Goal: Transaction & Acquisition: Purchase product/service

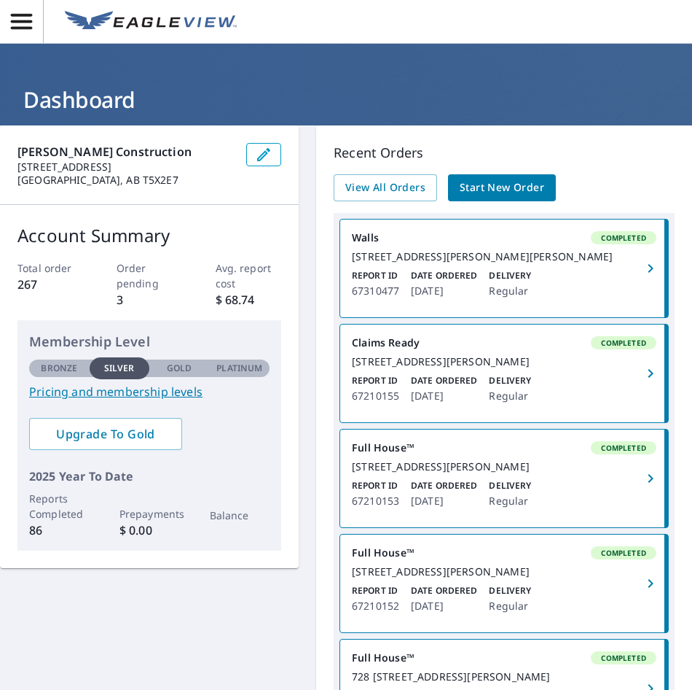
click at [26, 21] on icon "button" at bounding box center [21, 21] width 21 height 15
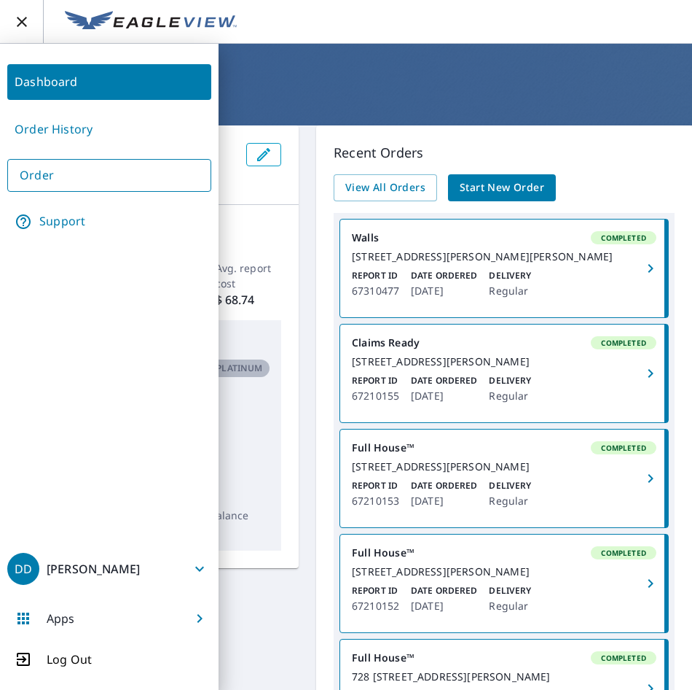
click at [363, 85] on h1 "Dashboard" at bounding box center [346, 100] width 658 height 30
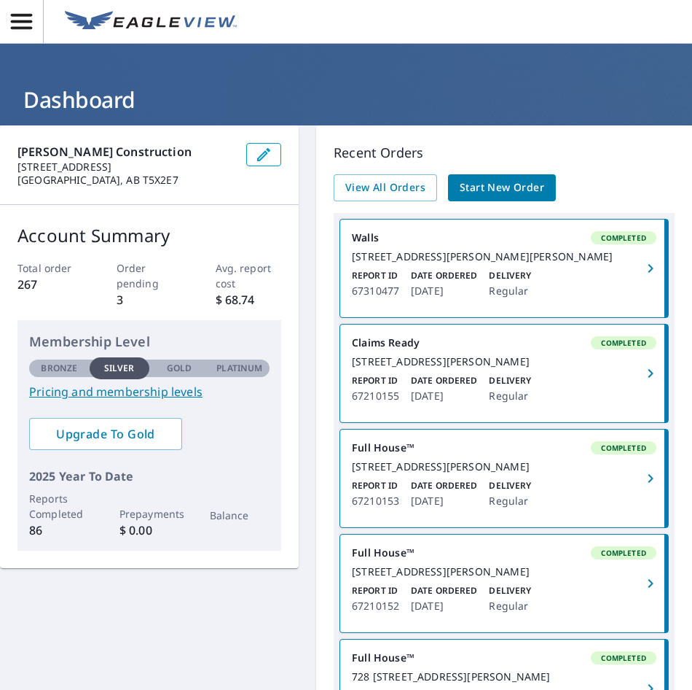
click at [23, 20] on icon "button" at bounding box center [22, 22] width 26 height 26
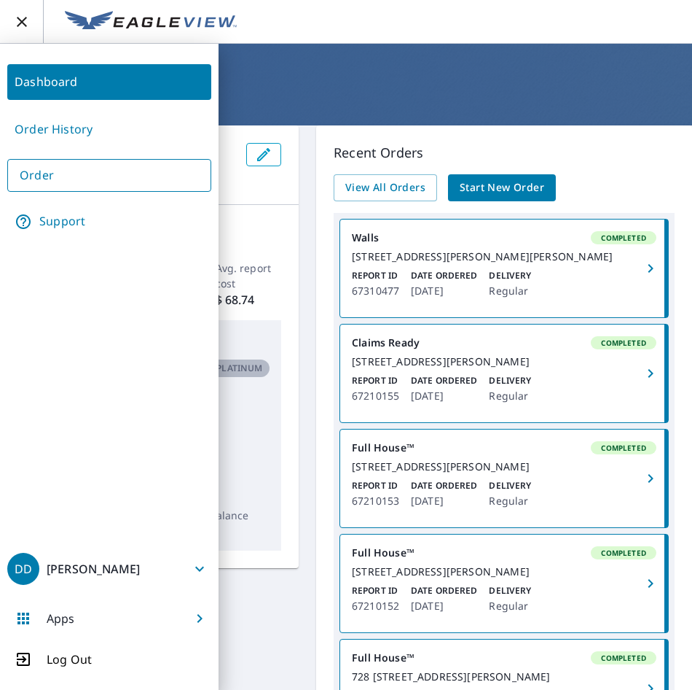
click at [562, 254] on div "[STREET_ADDRESS][PERSON_NAME][PERSON_NAME]" at bounding box center [504, 256] width 305 height 13
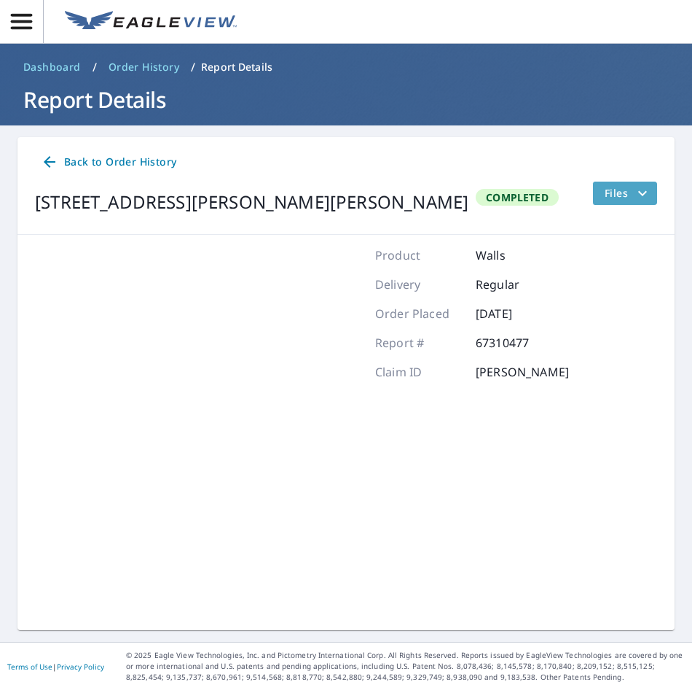
click at [638, 193] on icon "filesDropdownBtn-67310477" at bounding box center [642, 192] width 17 height 17
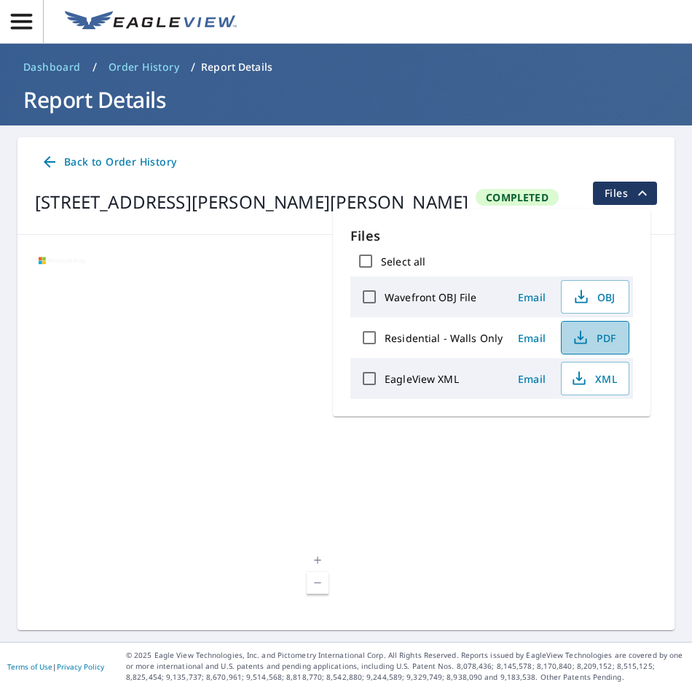
click at [601, 335] on span "PDF" at bounding box center [594, 337] width 47 height 17
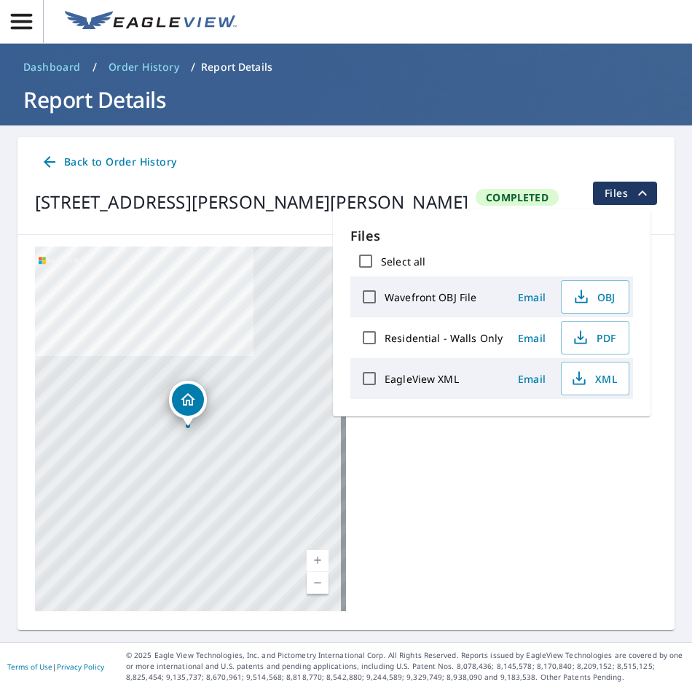
click at [602, 123] on header "Dashboard / Order History / Report Details Report Details" at bounding box center [346, 85] width 692 height 82
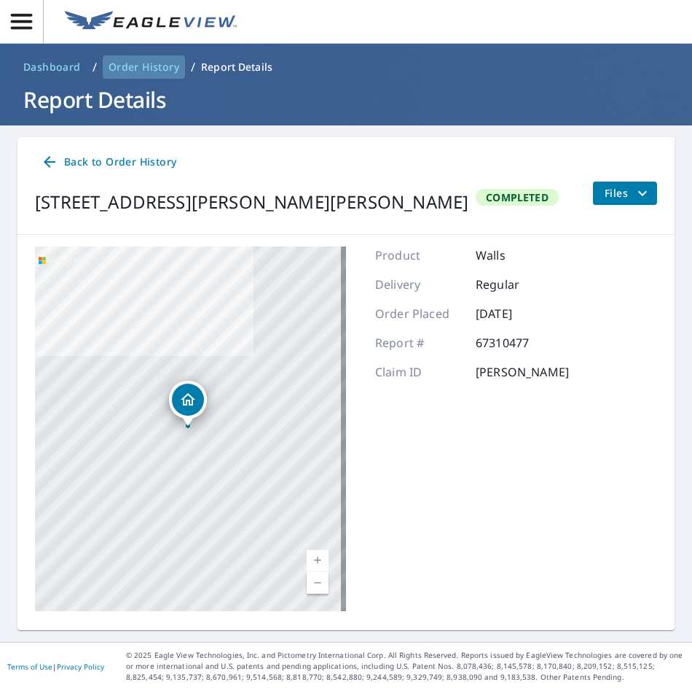
click at [142, 63] on span "Order History" at bounding box center [144, 67] width 71 height 15
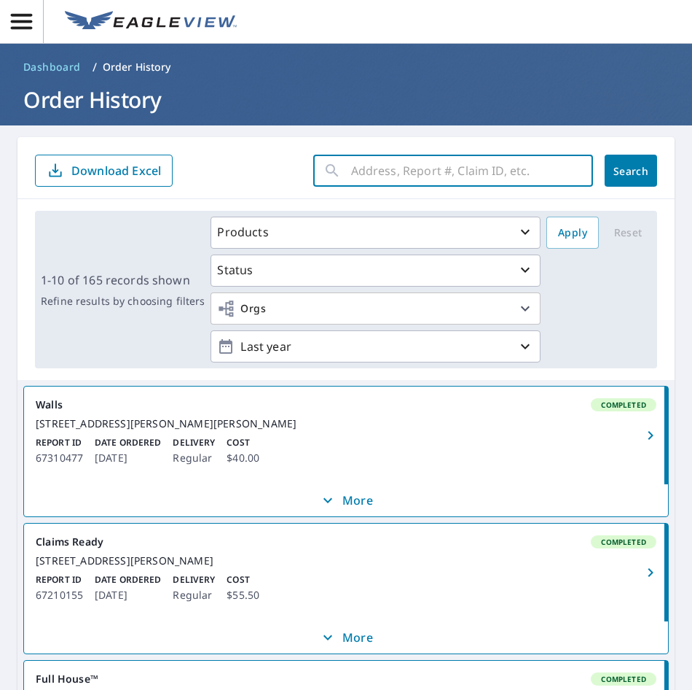
click at [374, 171] on input "text" at bounding box center [472, 170] width 242 height 41
type input "39 lake [PERSON_NAME]"
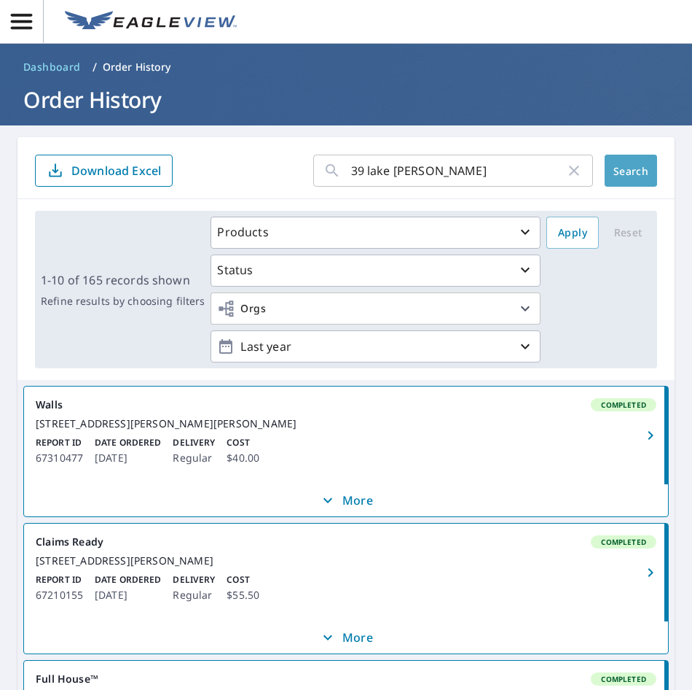
click at [617, 164] on span "Search" at bounding box center [631, 171] width 29 height 14
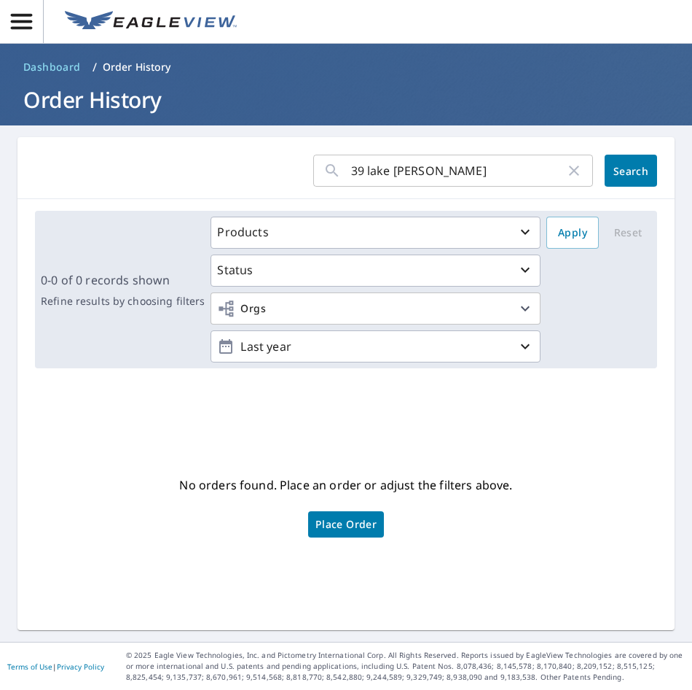
click at [617, 172] on span "Search" at bounding box center [631, 171] width 29 height 14
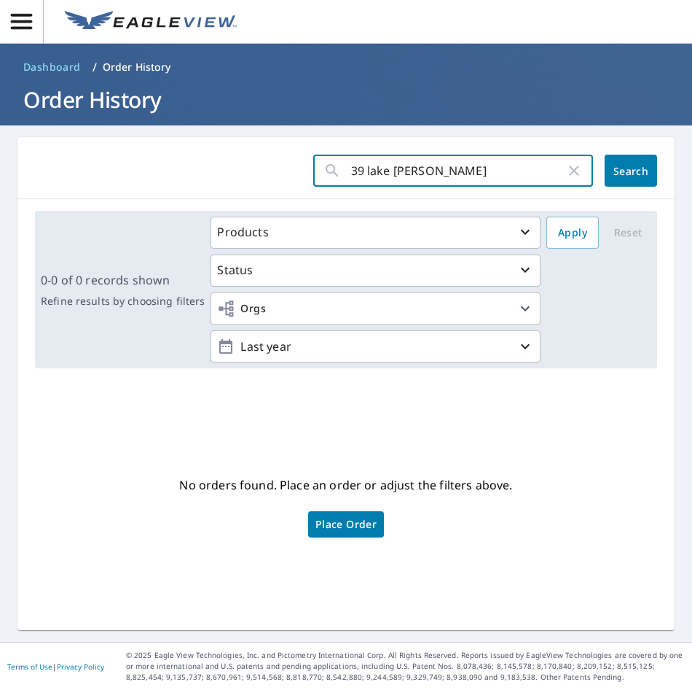
click at [366, 515] on link "Place Order" at bounding box center [346, 524] width 76 height 26
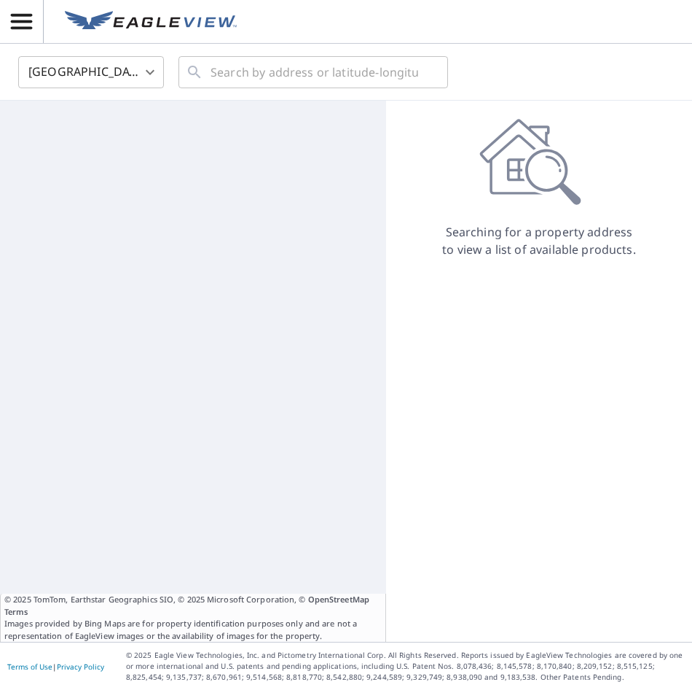
click at [150, 74] on body "DD DD United States US ​ ​ © 2025 TomTom, Earthstar Geographics SIO, © 2025 Mic…" at bounding box center [346, 345] width 692 height 690
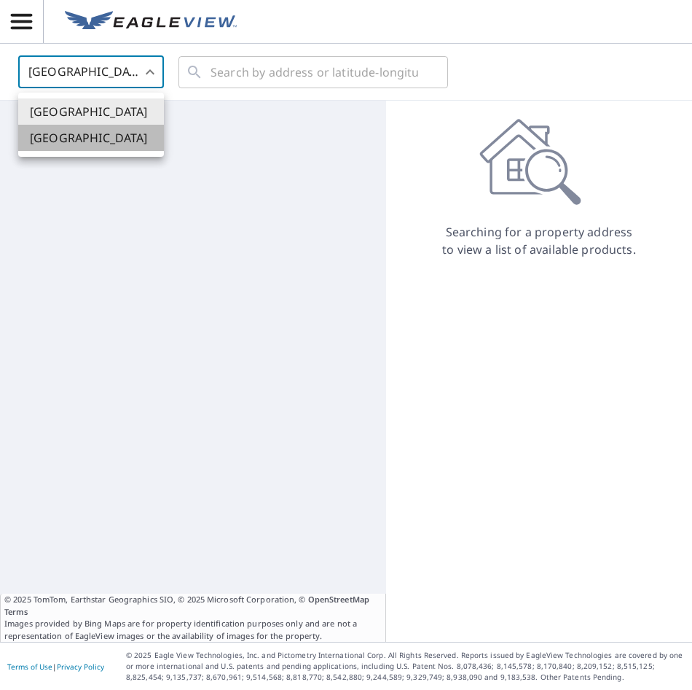
drag, startPoint x: 101, startPoint y: 142, endPoint x: 149, endPoint y: 104, distance: 61.7
click at [101, 140] on li "Canada" at bounding box center [91, 138] width 146 height 26
type input "CA"
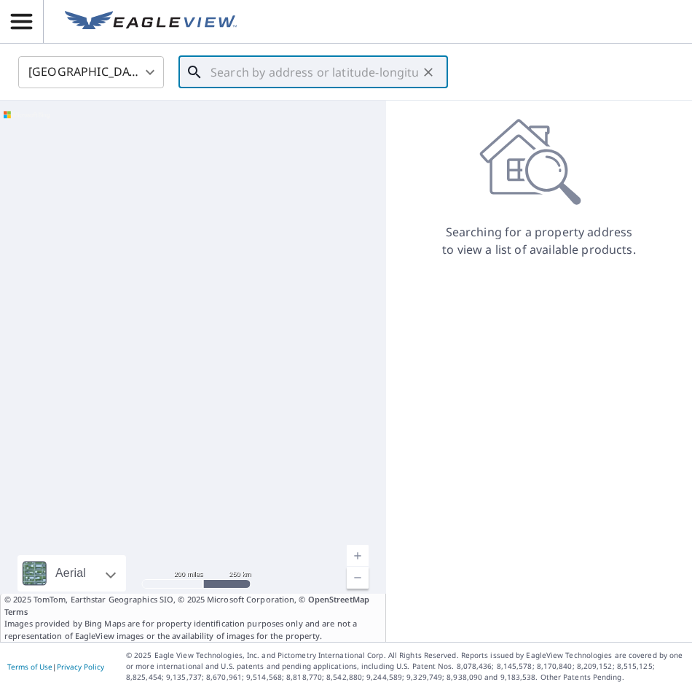
click at [244, 68] on input "text" at bounding box center [315, 72] width 208 height 41
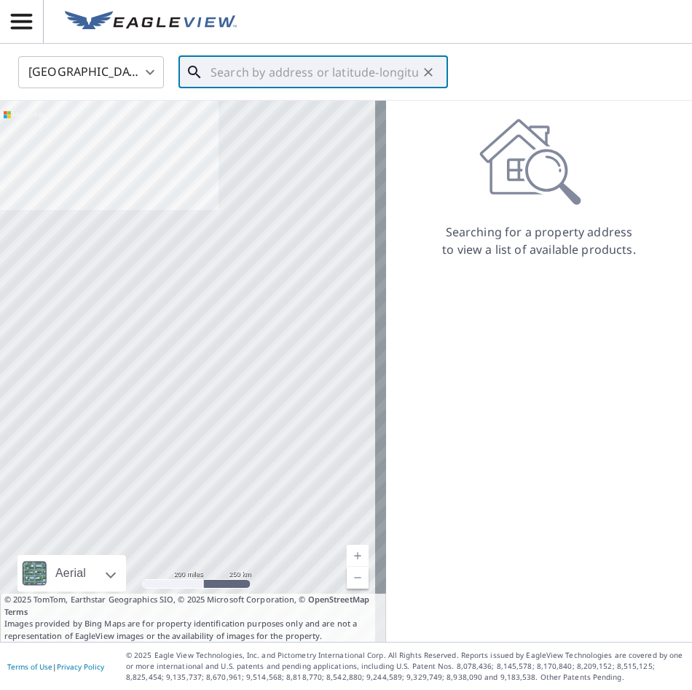
paste input "39 Lake Newell Crt E"
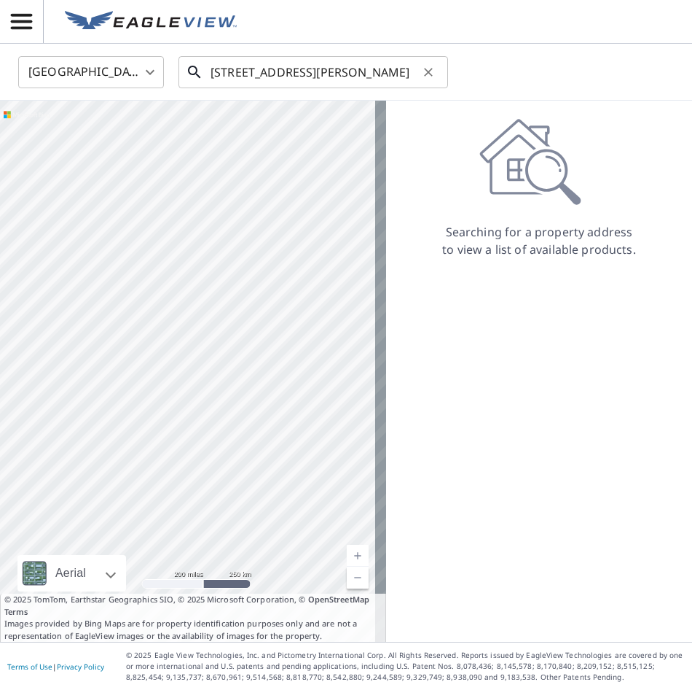
click at [365, 67] on input "39 Lake Newell Crt E" at bounding box center [315, 72] width 208 height 41
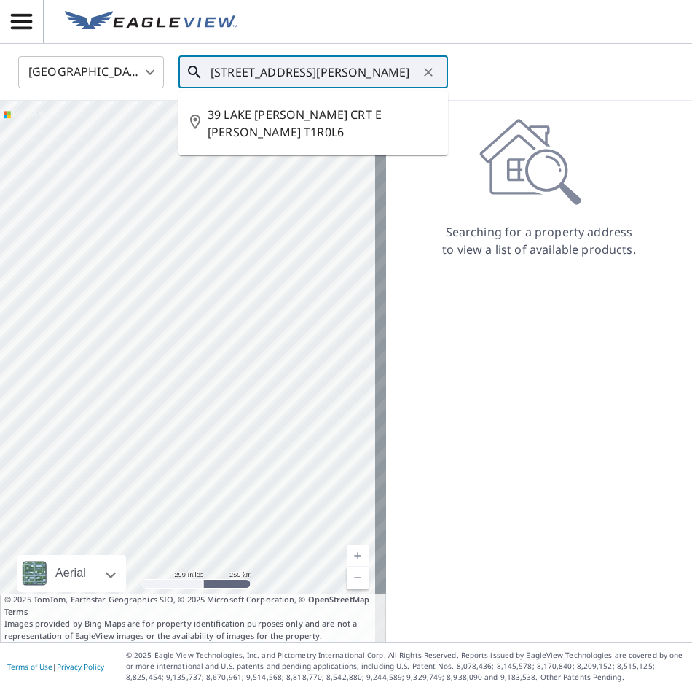
drag, startPoint x: 343, startPoint y: 67, endPoint x: 240, endPoint y: 116, distance: 114.5
click at [240, 116] on span "39 LAKE NEWELL CRT E BROOKS AB T1R0L6" at bounding box center [322, 123] width 229 height 35
type input "39 LAKE NEWELL CRT E BROOKS AB T1R0L6"
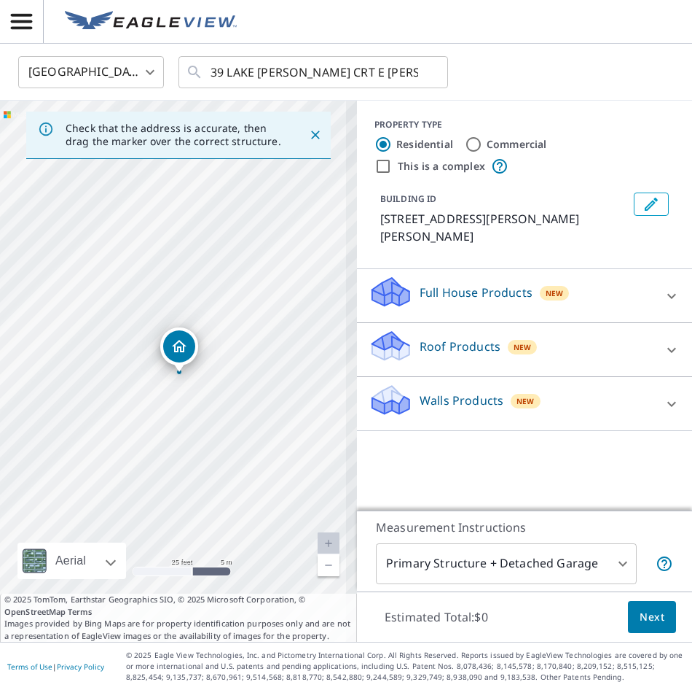
drag, startPoint x: 85, startPoint y: 356, endPoint x: 181, endPoint y: 349, distance: 95.8
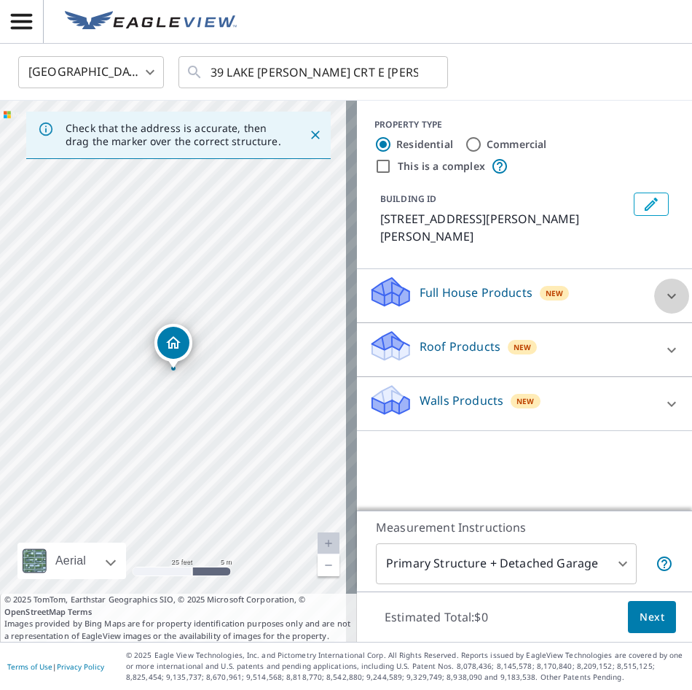
click at [663, 293] on icon at bounding box center [671, 295] width 17 height 17
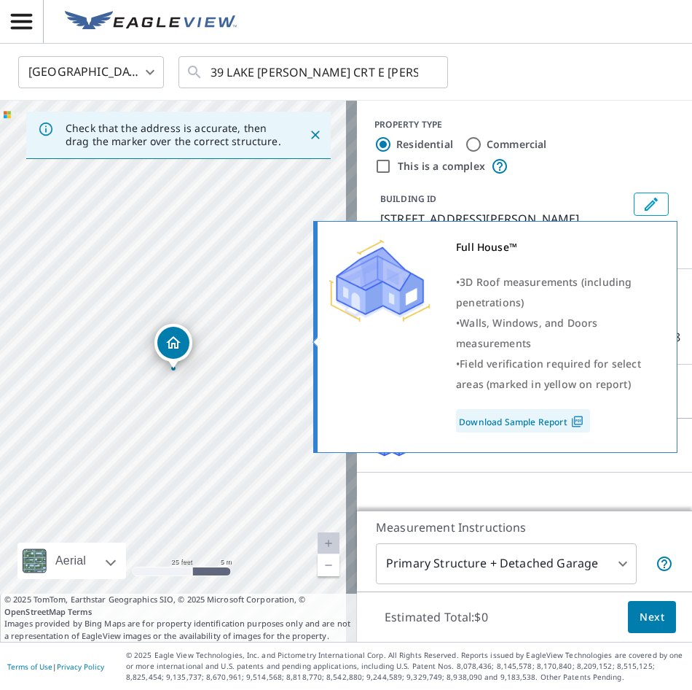
click at [362, 338] on div "Full House™ • 3D Roof measurements (including penetrations) • Walls, Windows, a…" at bounding box center [494, 334] width 330 height 195
click at [440, 336] on div "Full House™ • 3D Roof measurements (including penetrations) • Walls, Windows, a…" at bounding box center [494, 334] width 330 height 195
click at [614, 302] on div "• 3D Roof measurements (including penetrations)" at bounding box center [557, 292] width 203 height 41
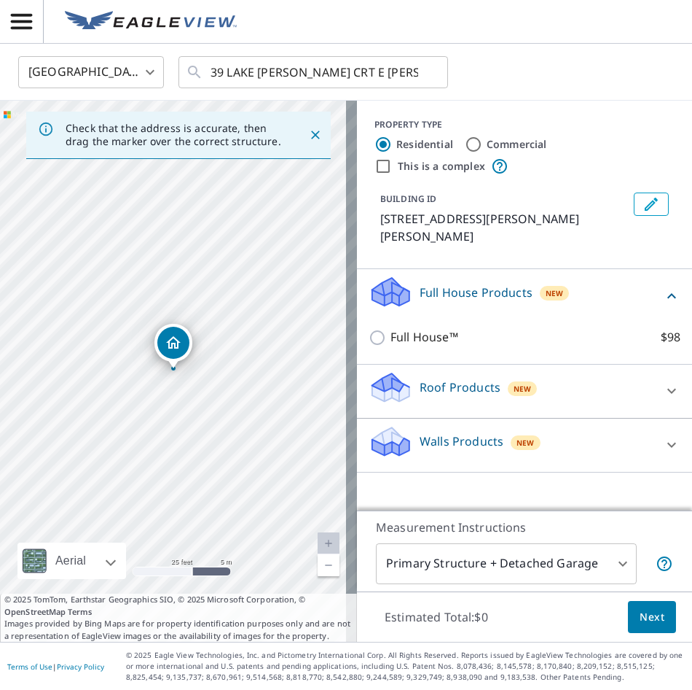
click at [678, 339] on div "Full House Products New Full House™ $98" at bounding box center [524, 316] width 335 height 95
click at [674, 339] on div "Full House Products New Full House™ $98" at bounding box center [524, 316] width 335 height 95
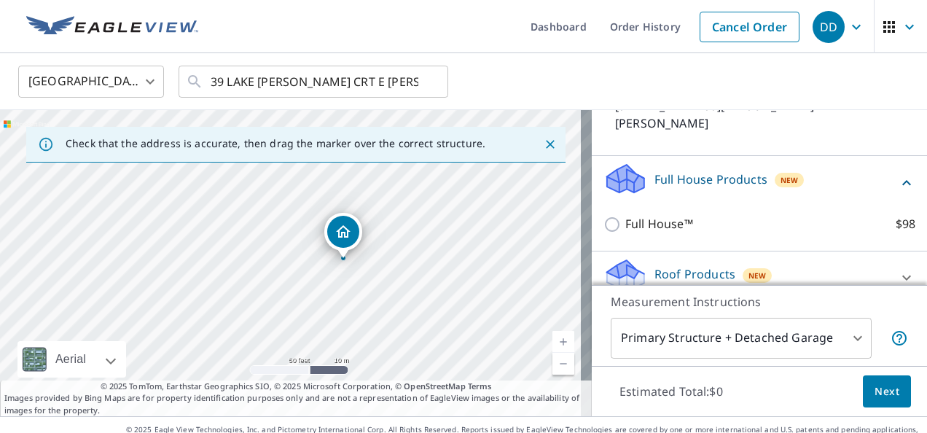
scroll to position [146, 0]
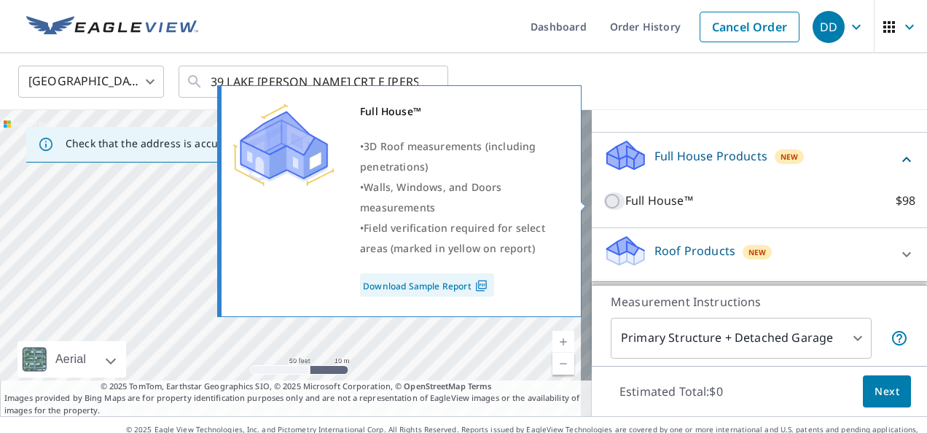
click at [604, 197] on input "Full House™ $98" at bounding box center [615, 200] width 22 height 17
checkbox input "true"
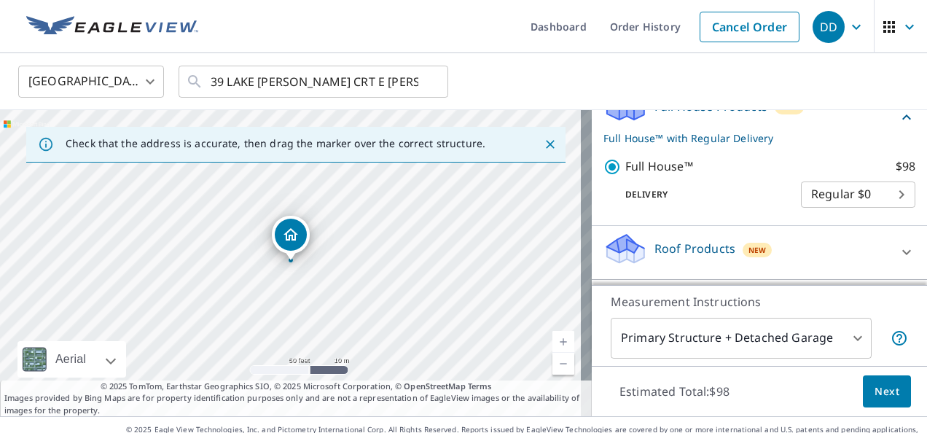
scroll to position [219, 0]
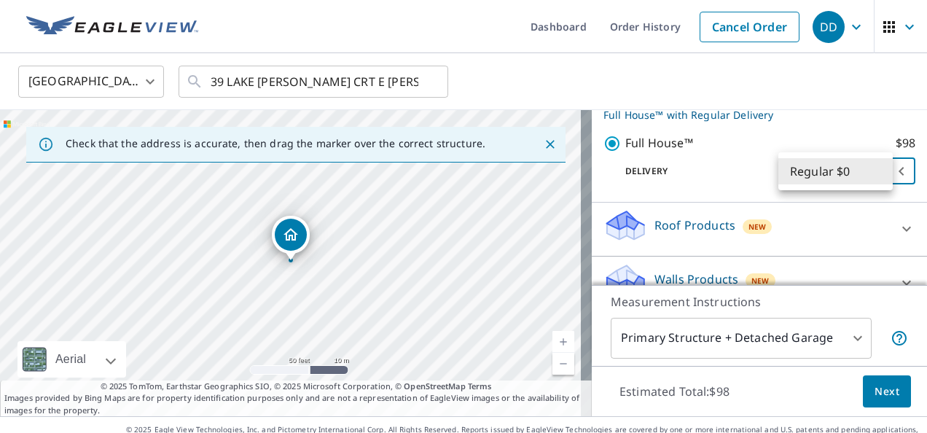
click at [692, 175] on body "DD DD Dashboard Order History Cancel Order DD Canada CA ​ 39 LAKE NEWELL CRT E …" at bounding box center [463, 216] width 927 height 433
click at [692, 388] on div at bounding box center [463, 216] width 927 height 433
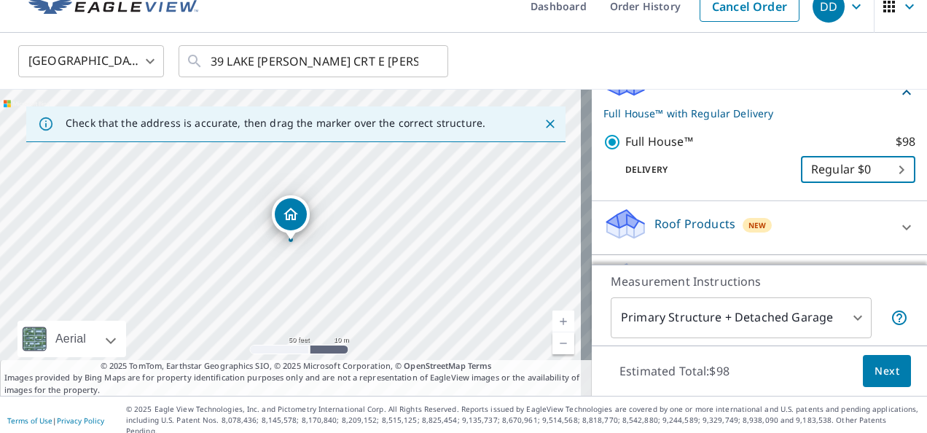
scroll to position [170, 0]
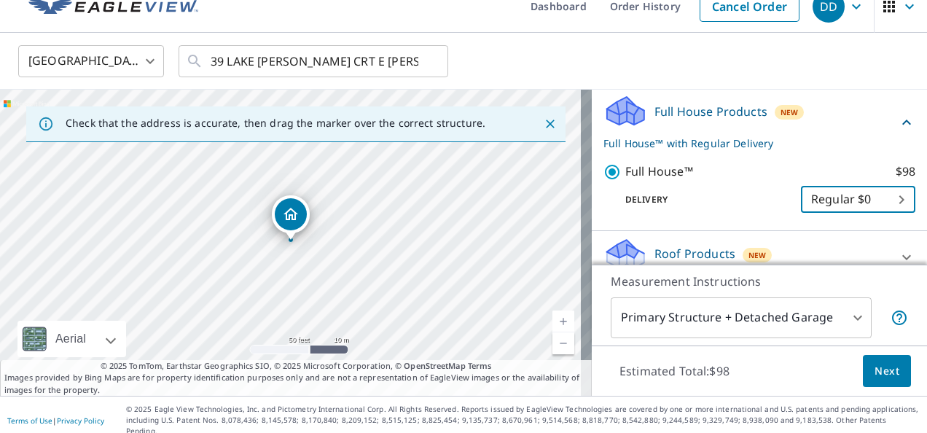
click at [692, 365] on span "Next" at bounding box center [887, 371] width 25 height 18
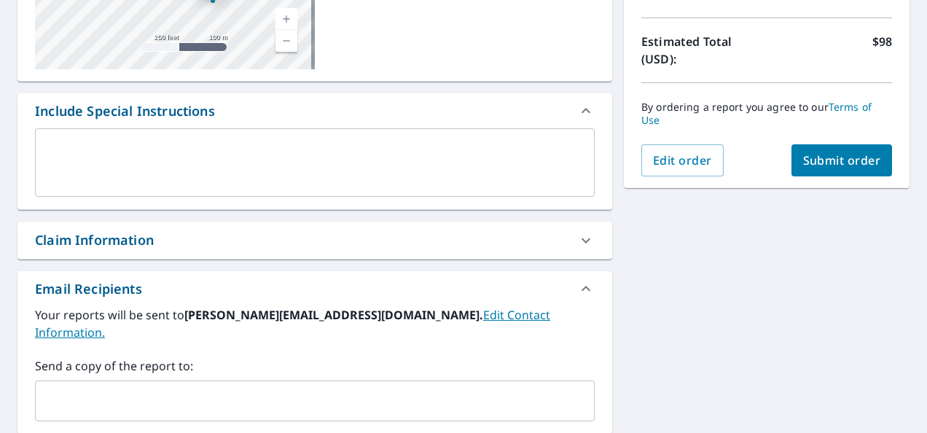
scroll to position [312, 0]
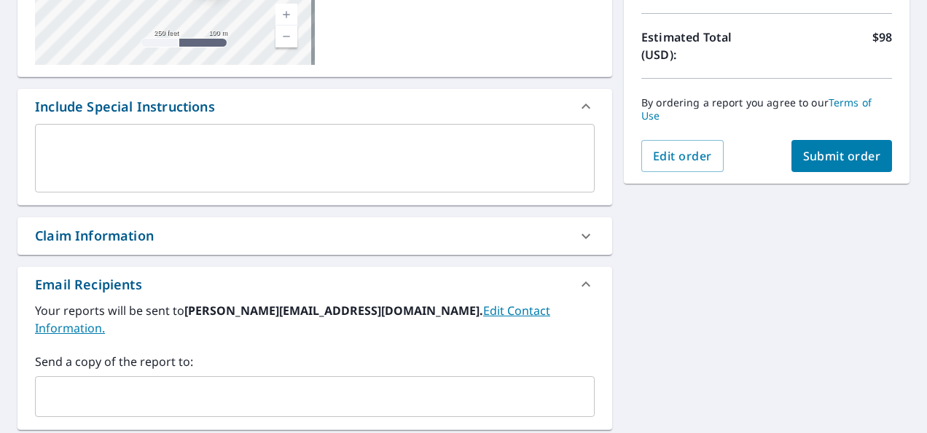
click at [150, 226] on div "Claim Information" at bounding box center [94, 236] width 119 height 20
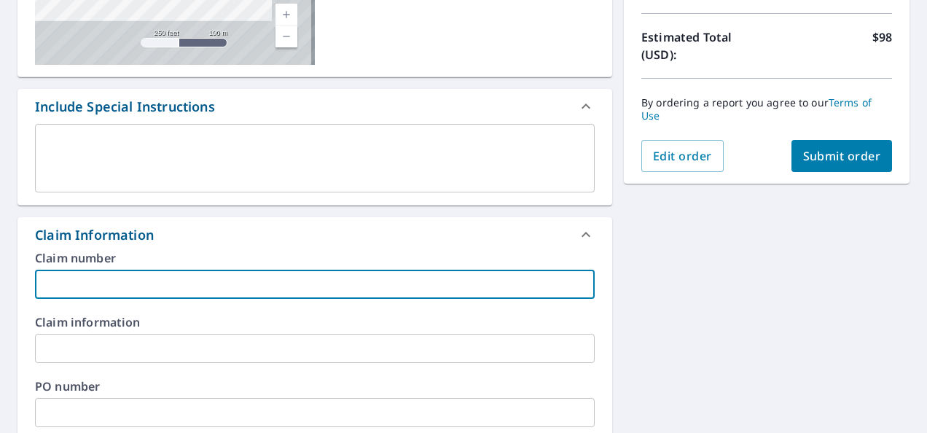
click at [70, 288] on input "text" at bounding box center [315, 284] width 560 height 29
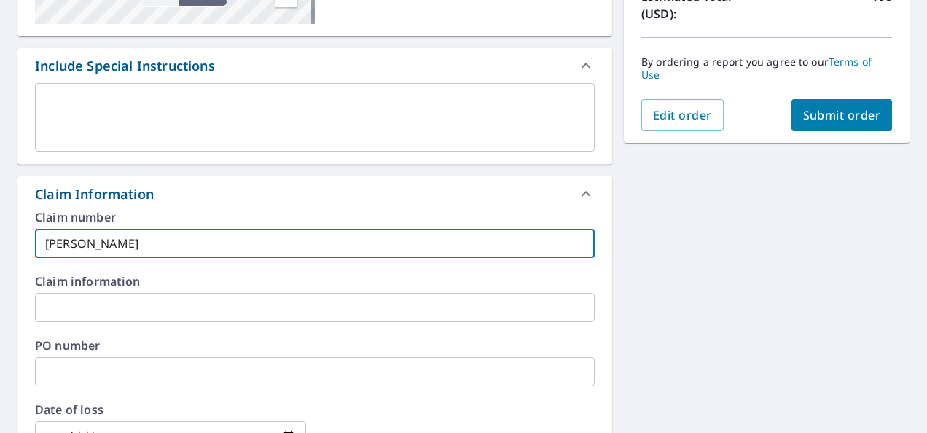
scroll to position [239, 0]
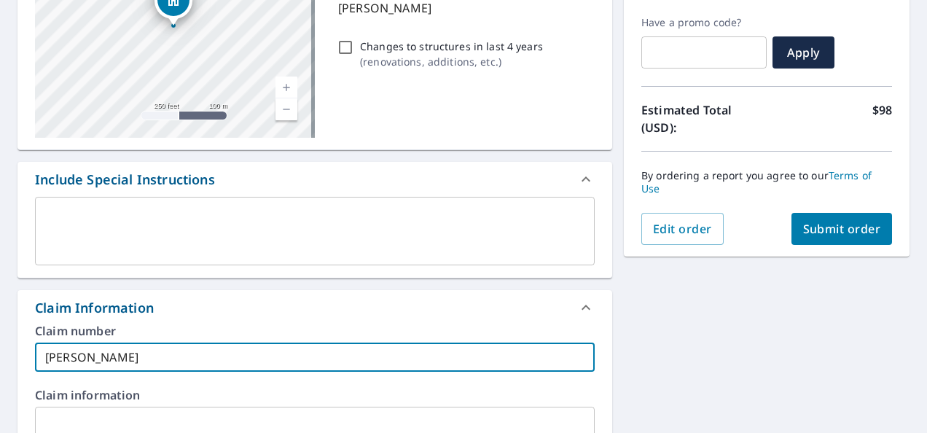
type input "Anhorn"
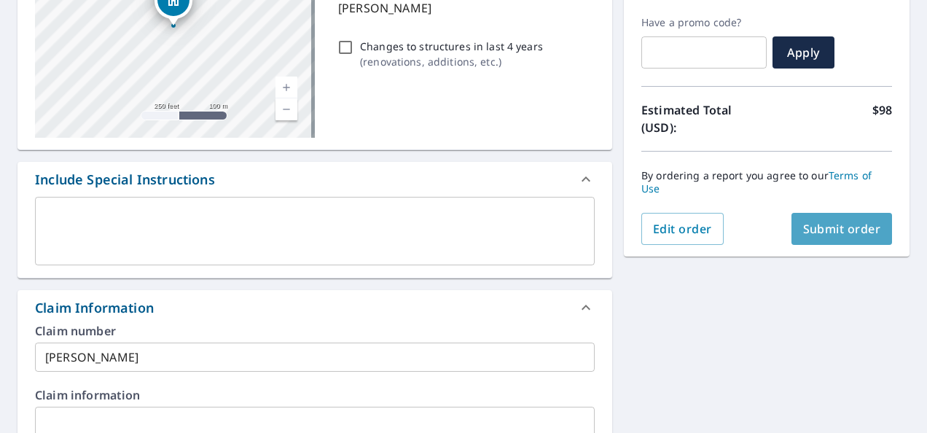
click at [692, 230] on span "Submit order" at bounding box center [842, 229] width 78 height 16
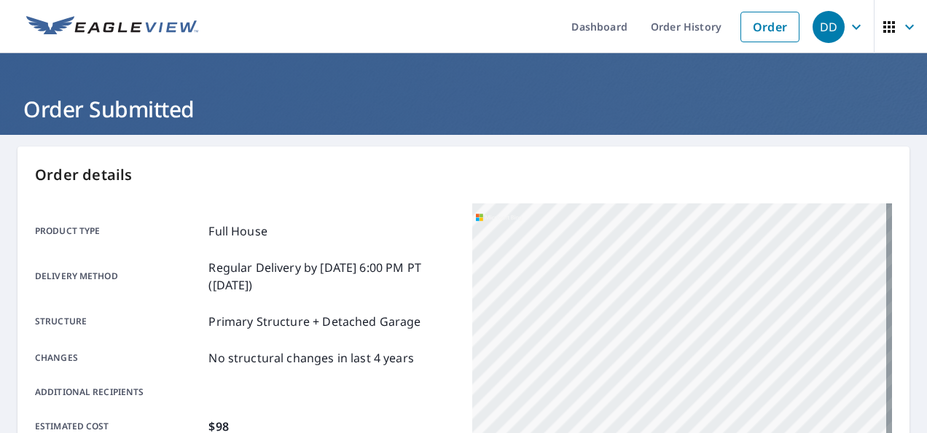
drag, startPoint x: 765, startPoint y: 27, endPoint x: 819, endPoint y: 31, distance: 54.1
click at [692, 27] on link "Order" at bounding box center [770, 27] width 59 height 31
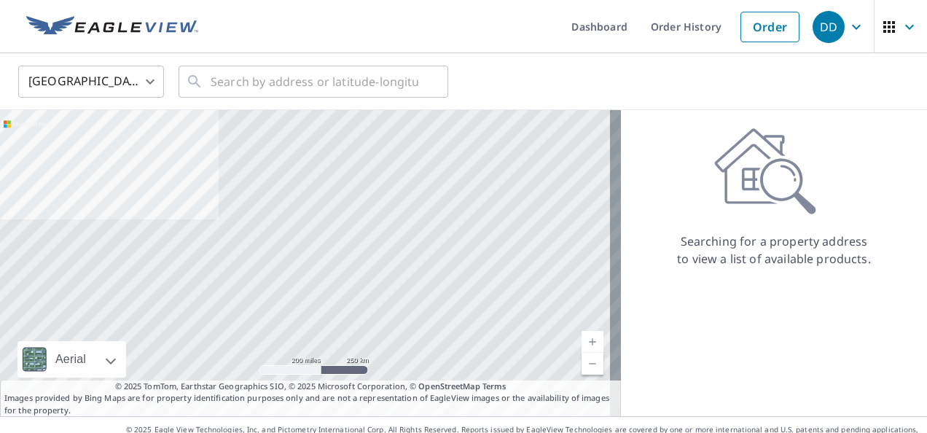
click at [144, 77] on body "DD DD Dashboard Order History Order DD United States US ​ ​ Aerial Road A stand…" at bounding box center [463, 216] width 927 height 433
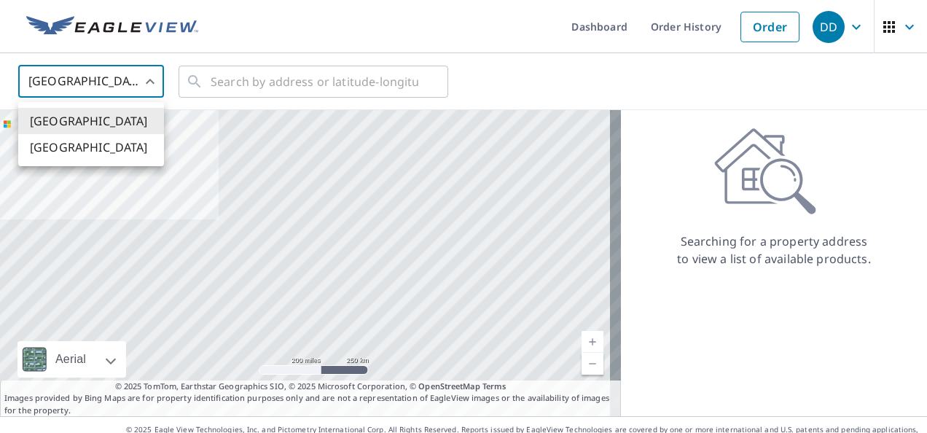
click at [117, 146] on li "Canada" at bounding box center [91, 147] width 146 height 26
type input "CA"
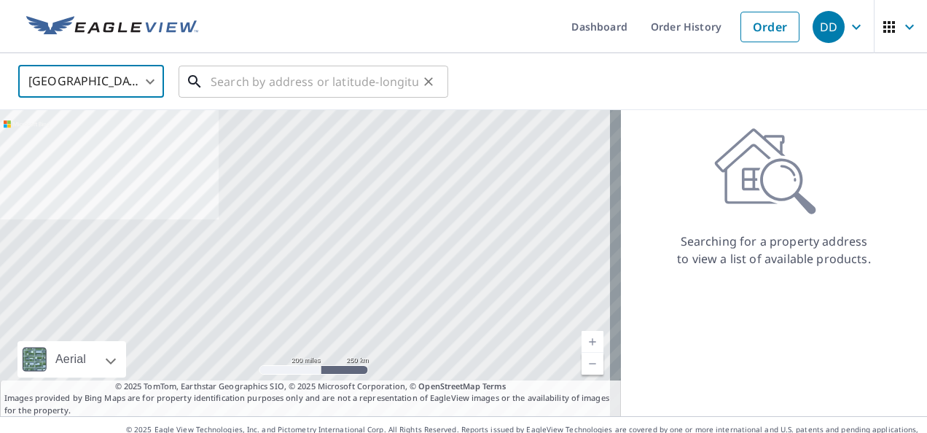
click at [287, 80] on input "text" at bounding box center [315, 81] width 208 height 41
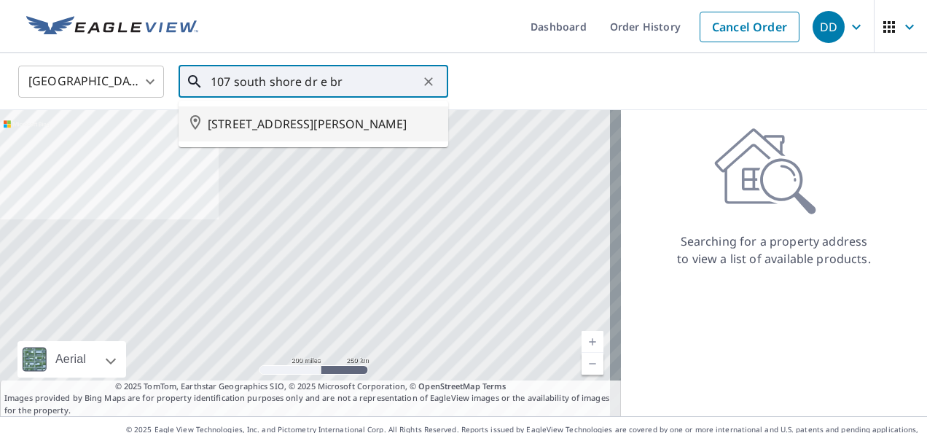
click at [288, 130] on span "107 SOUTH SHORE DR E BROOKS AB T1R1M4" at bounding box center [322, 123] width 229 height 17
type input "107 SOUTH SHORE DR E BROOKS AB T1R1M4"
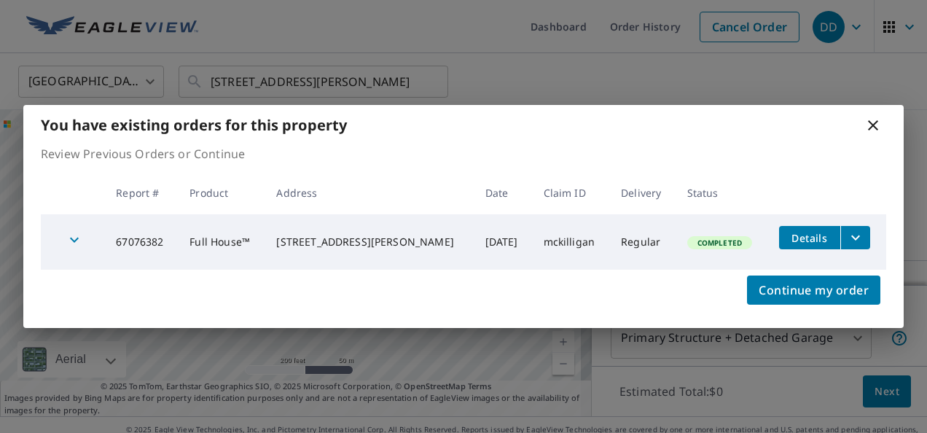
click at [692, 234] on icon "filesDropdownBtn-67076382" at bounding box center [855, 237] width 17 height 17
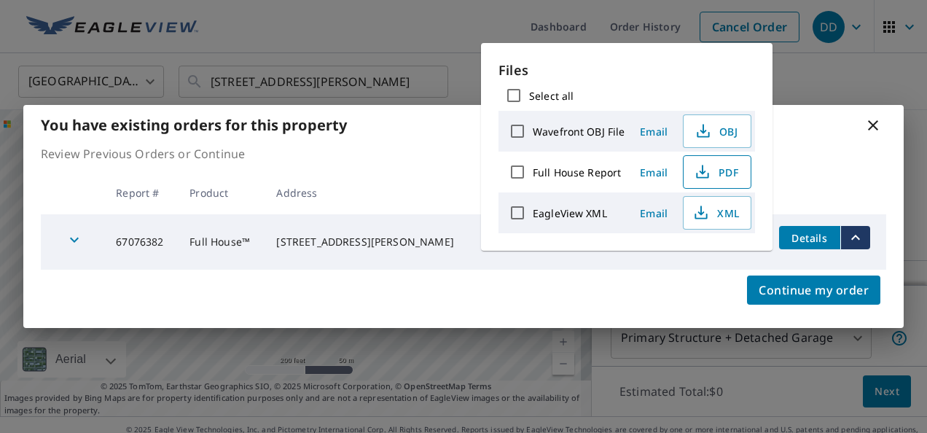
click at [692, 171] on icon "button" at bounding box center [702, 171] width 17 height 17
